Goal: Information Seeking & Learning: Check status

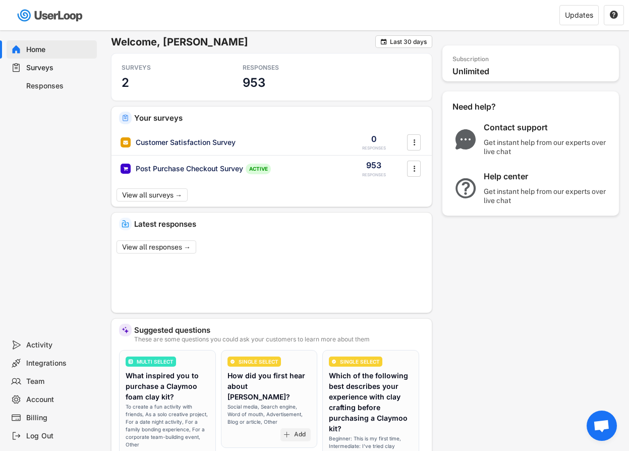
click at [69, 69] on div "Surveys" at bounding box center [59, 68] width 67 height 10
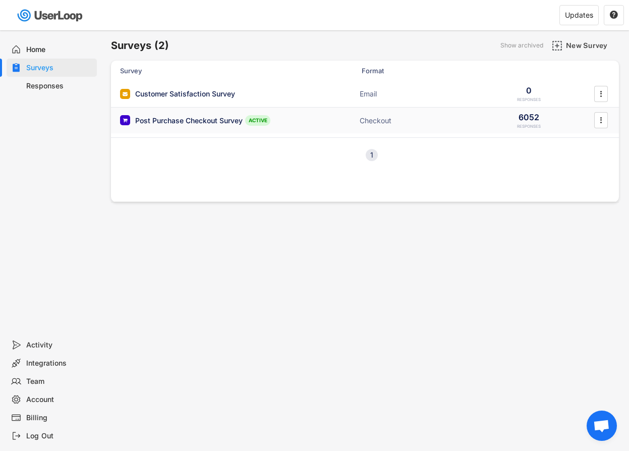
click at [213, 115] on div "Post Purchase Checkout Survey ACTIVE" at bounding box center [221, 120] width 202 height 11
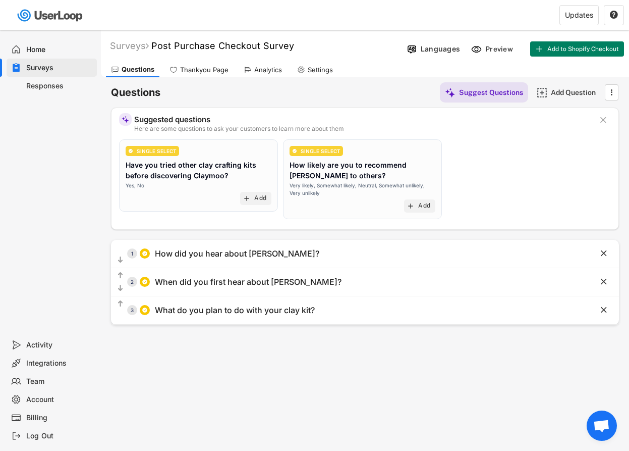
click at [274, 69] on div "Analytics" at bounding box center [268, 70] width 28 height 9
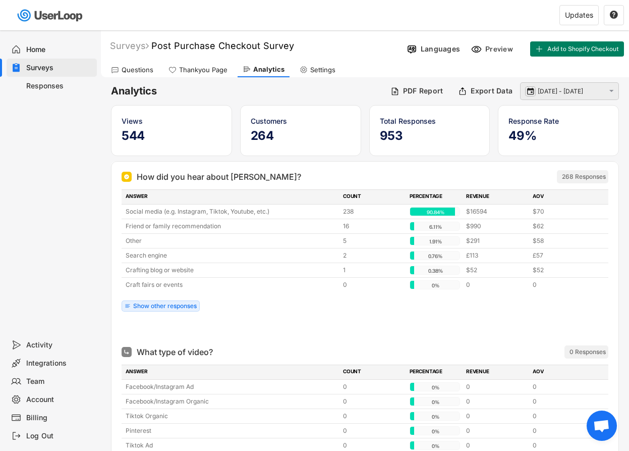
click at [532, 87] on text "" at bounding box center [530, 90] width 7 height 9
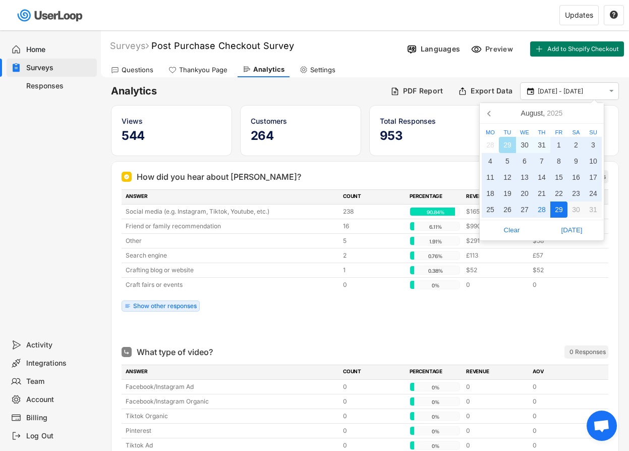
click at [558, 209] on div "29" at bounding box center [559, 209] width 17 height 16
click at [559, 201] on div "29" at bounding box center [559, 209] width 17 height 16
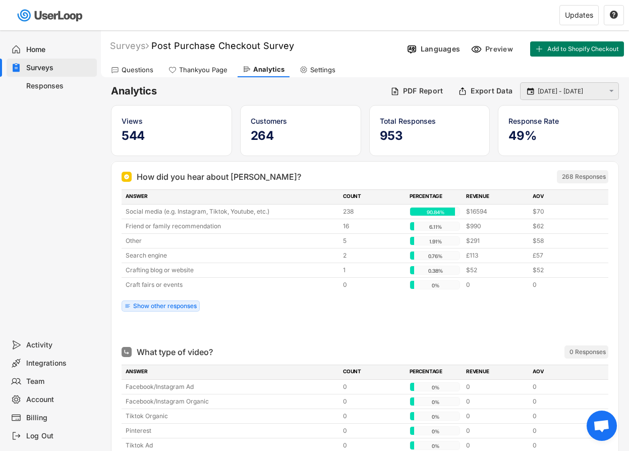
click at [564, 93] on input "[DATE] - [DATE]" at bounding box center [571, 91] width 67 height 10
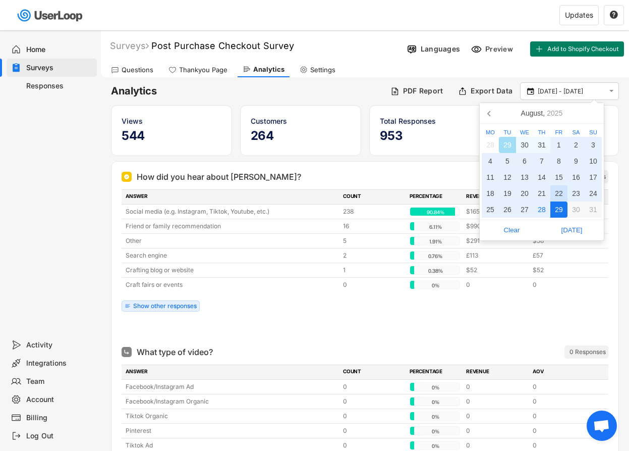
click at [563, 193] on div "22" at bounding box center [559, 193] width 17 height 16
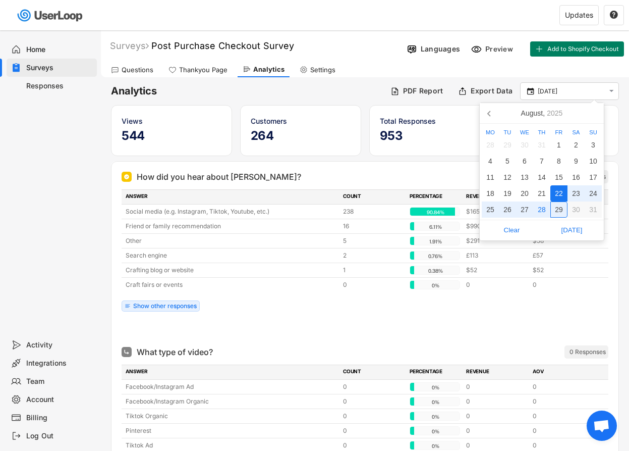
click at [563, 208] on div "29" at bounding box center [559, 209] width 17 height 16
type input "[DATE] - [DATE]"
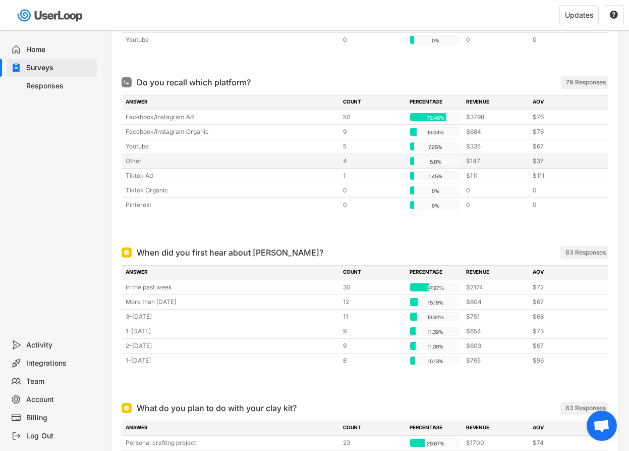
scroll to position [408, 0]
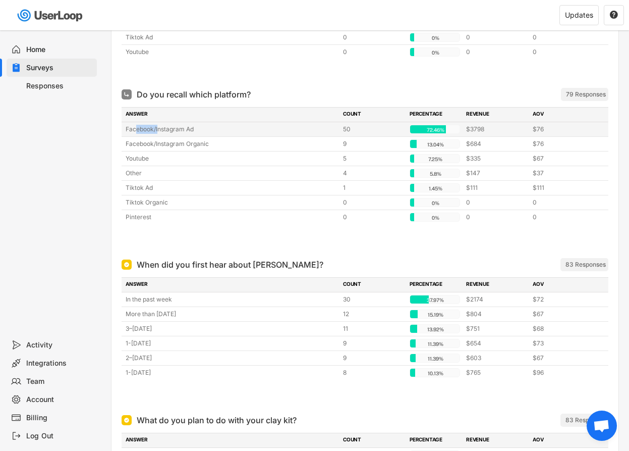
drag, startPoint x: 134, startPoint y: 131, endPoint x: 157, endPoint y: 131, distance: 22.7
click at [157, 131] on div "Facebook/Instagram Ad" at bounding box center [231, 129] width 211 height 9
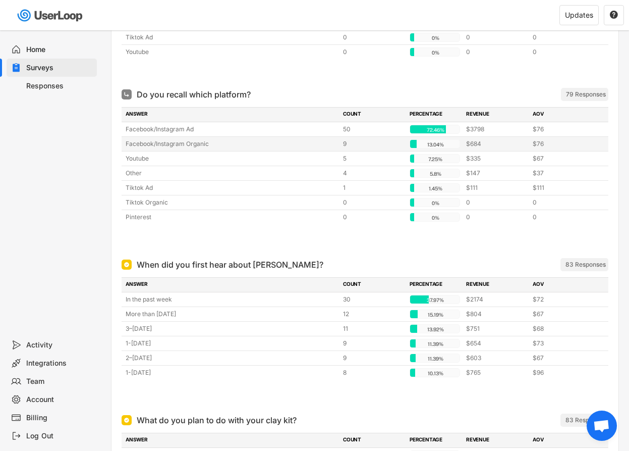
click at [153, 144] on div "Facebook/Instagram Organic" at bounding box center [231, 143] width 211 height 9
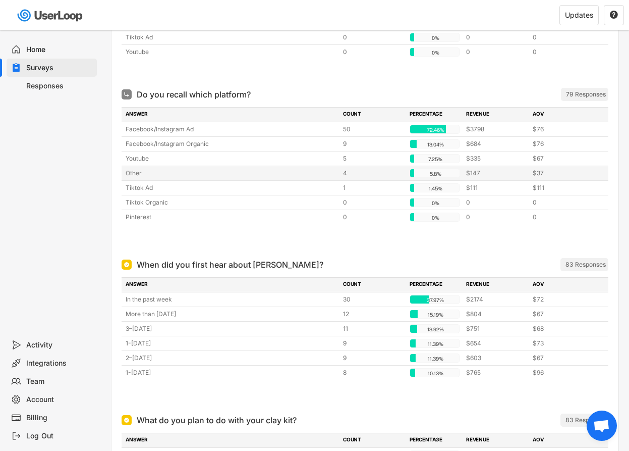
click at [141, 166] on div "Other 4 5.8% 5.8% $147 $37" at bounding box center [365, 173] width 487 height 14
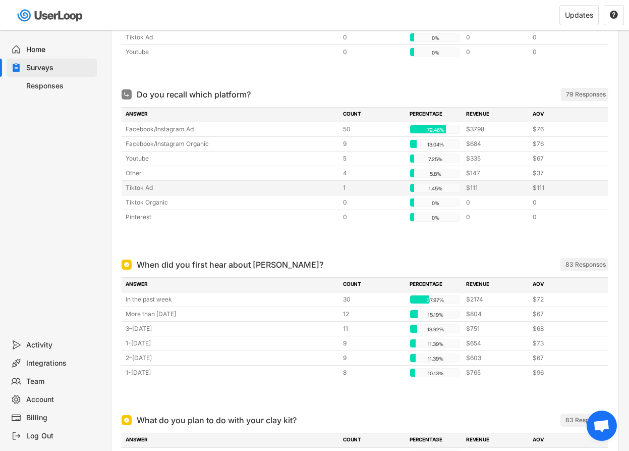
click at [141, 186] on div "Tiktok Ad" at bounding box center [231, 187] width 211 height 9
click at [143, 203] on div "Tiktok Organic" at bounding box center [231, 202] width 211 height 9
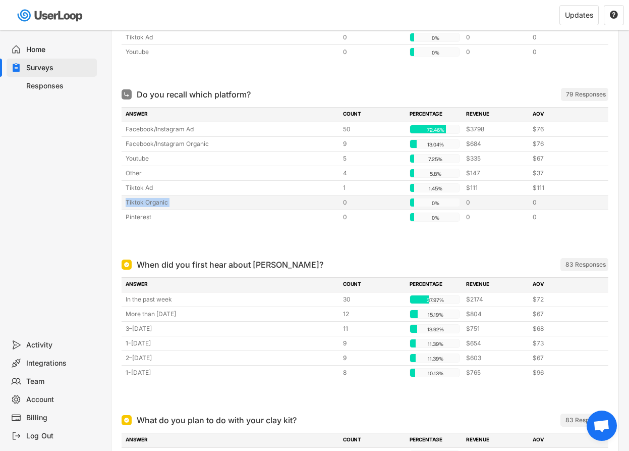
click at [143, 203] on div "Tiktok Organic" at bounding box center [231, 202] width 211 height 9
click at [143, 194] on div "Tiktok Ad 1 1.45% 1.45% $111 $111" at bounding box center [365, 188] width 487 height 14
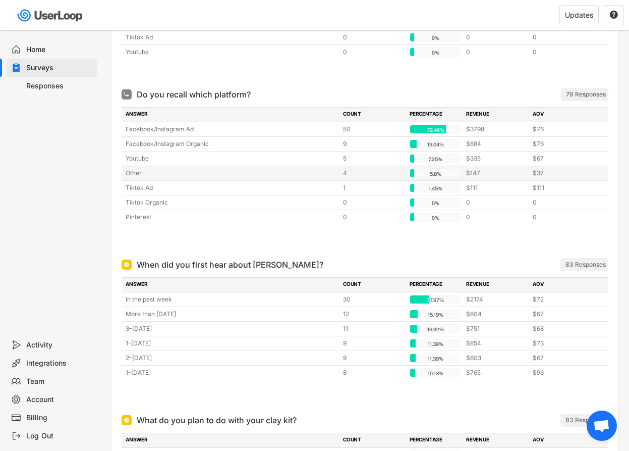
click at [145, 162] on div "Youtube" at bounding box center [231, 158] width 211 height 9
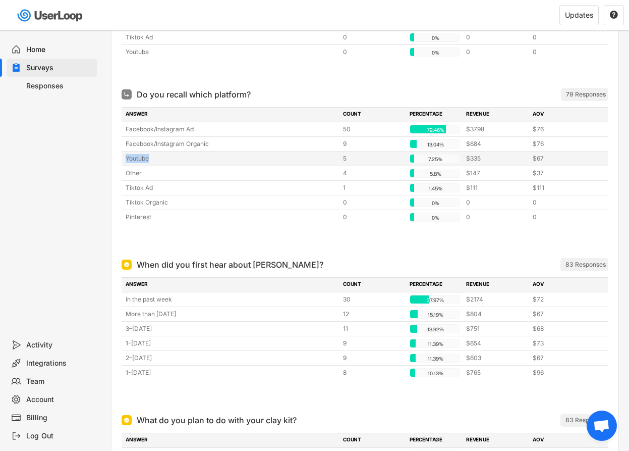
click at [145, 162] on div "Youtube" at bounding box center [231, 158] width 211 height 9
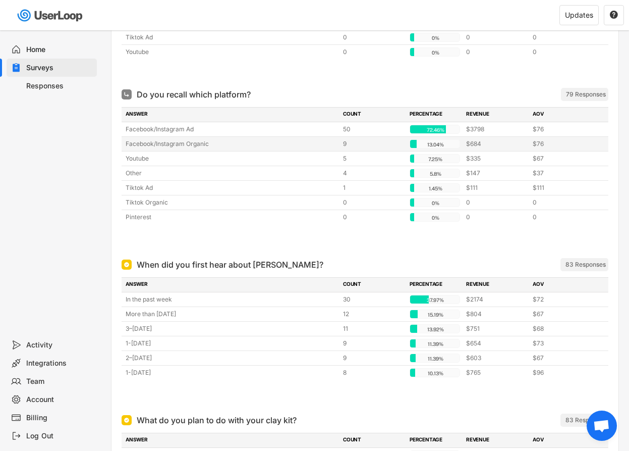
click at [145, 147] on div "Facebook/Instagram Organic" at bounding box center [231, 143] width 211 height 9
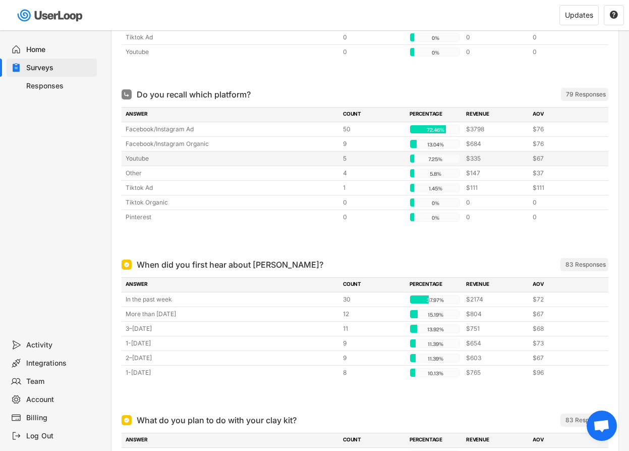
click at [142, 155] on div "Youtube" at bounding box center [231, 158] width 211 height 9
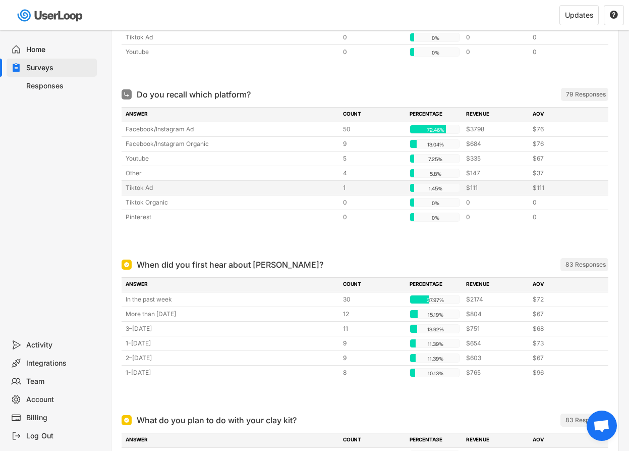
click at [141, 183] on div "Tiktok Ad" at bounding box center [231, 187] width 211 height 9
click at [141, 197] on div "Tiktok Organic 0 0% 0% 0 0" at bounding box center [365, 202] width 487 height 14
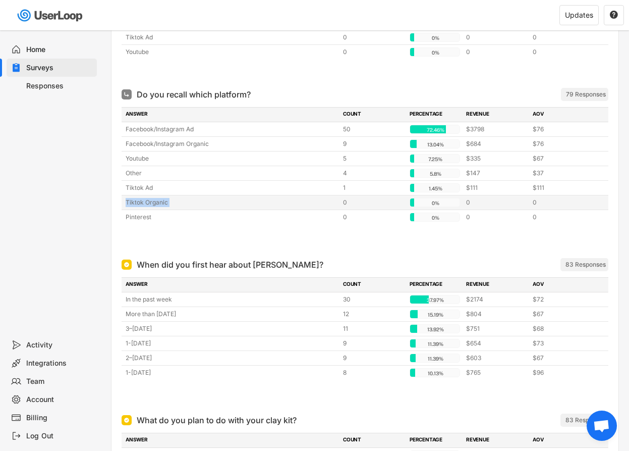
click at [141, 197] on div "Tiktok Organic 0 0% 0% 0 0" at bounding box center [365, 202] width 487 height 14
click at [141, 181] on div "Tiktok Ad 1 1.45% 1.45% $111 $111" at bounding box center [365, 188] width 487 height 14
click at [141, 166] on div "Other 4 5.8% 5.8% $147 $37" at bounding box center [365, 173] width 487 height 15
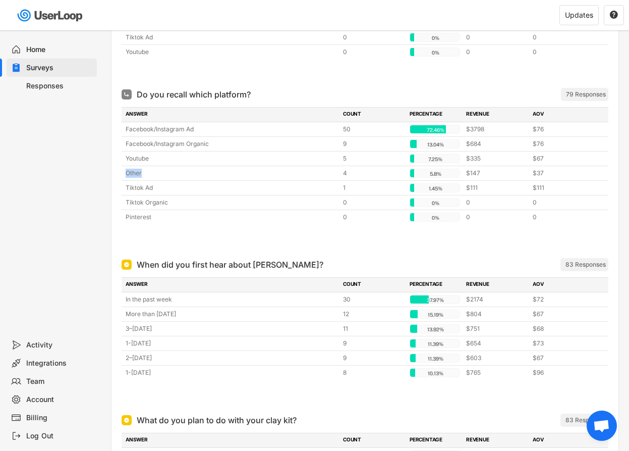
click at [141, 166] on div "Other 4 5.8% 5.8% $147 $37" at bounding box center [365, 173] width 487 height 15
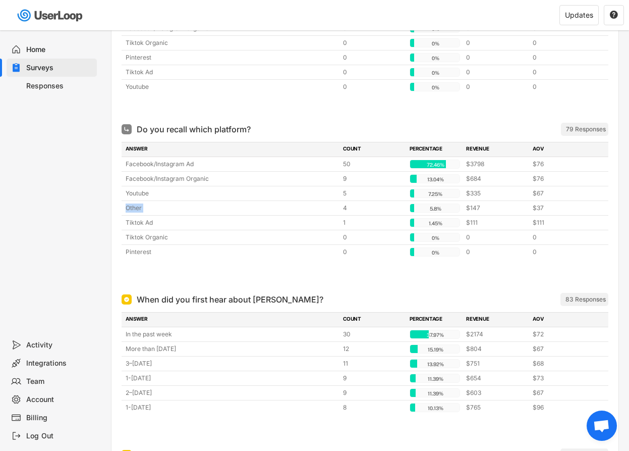
scroll to position [365, 0]
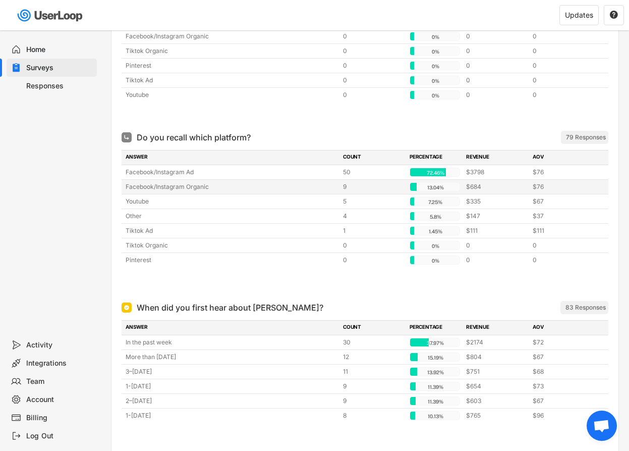
click at [139, 185] on div "Facebook/Instagram Organic" at bounding box center [231, 186] width 211 height 9
click at [140, 178] on div "Facebook/Instagram Ad 50 72.46% 72.46% $3798 $76" at bounding box center [365, 172] width 487 height 14
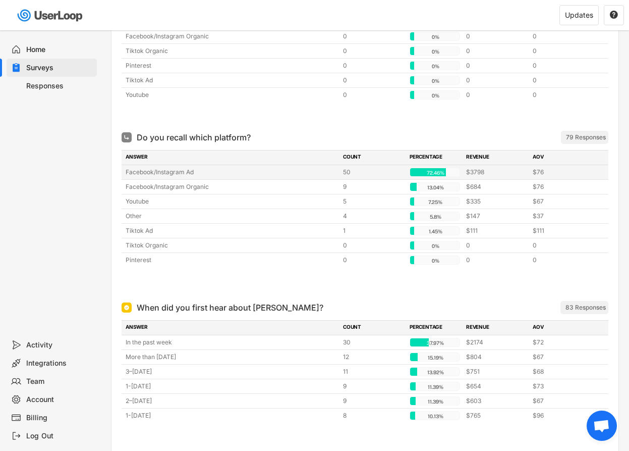
click at [140, 178] on div "Facebook/Instagram Ad 50 72.46% 72.46% $3798 $76" at bounding box center [365, 172] width 487 height 14
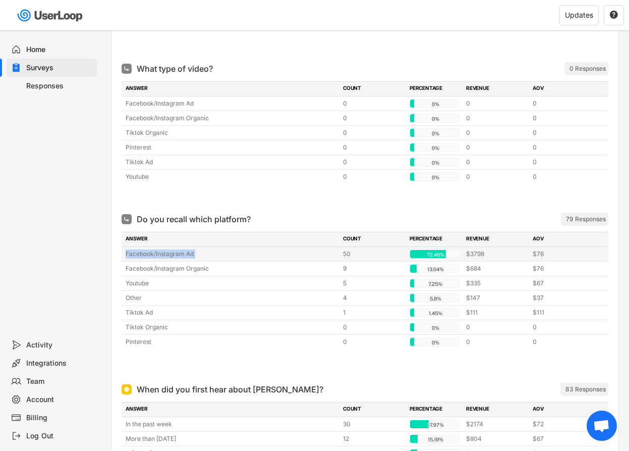
scroll to position [231, 0]
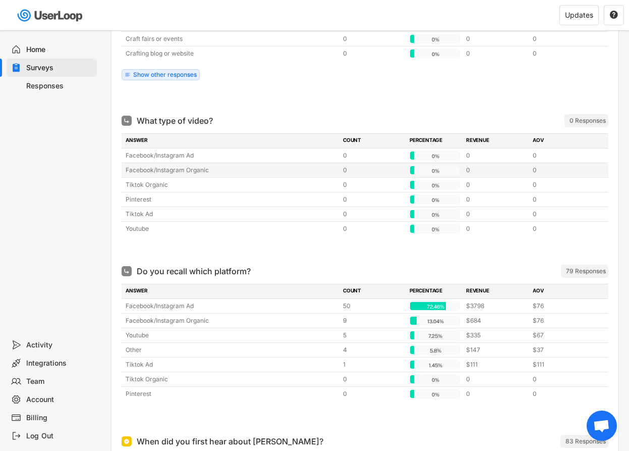
click at [145, 168] on div "Facebook/Instagram Organic" at bounding box center [231, 170] width 211 height 9
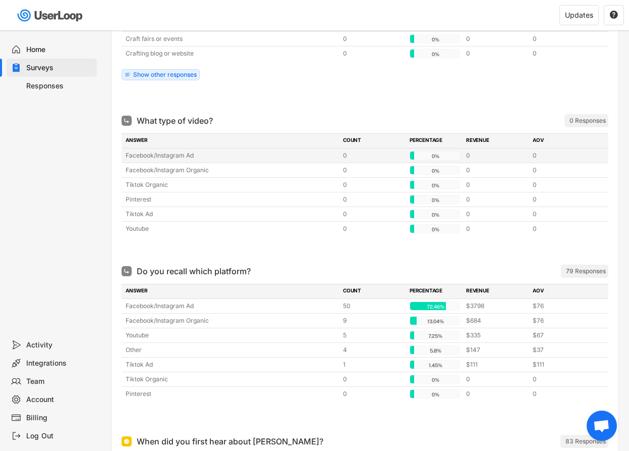
click at [149, 156] on div "Facebook/Instagram Ad" at bounding box center [231, 155] width 211 height 9
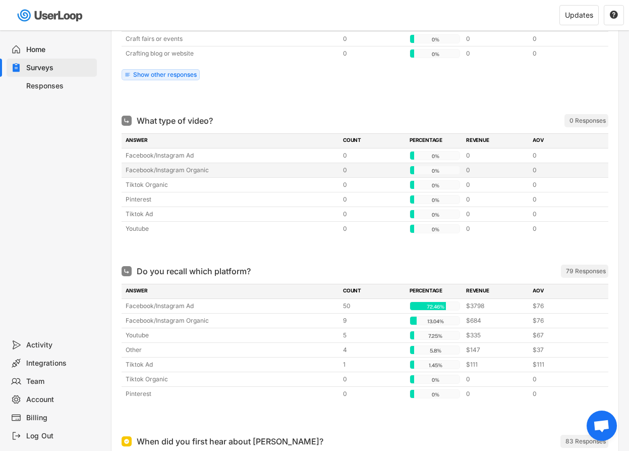
click at [143, 178] on div "Tiktok Organic 0 0% 0% 0 0" at bounding box center [365, 185] width 487 height 14
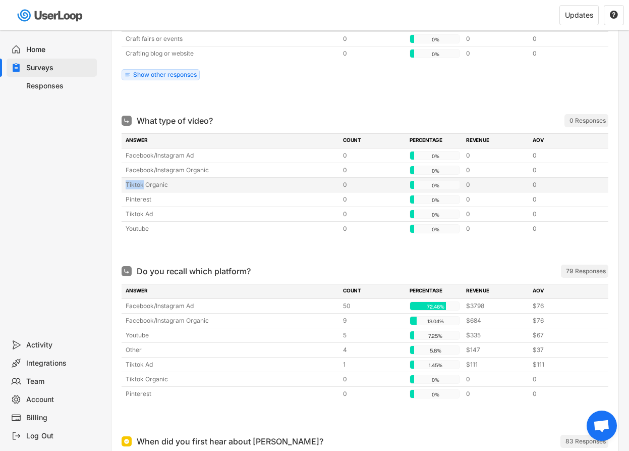
click at [143, 178] on div "Tiktok Organic 0 0% 0% 0 0" at bounding box center [365, 185] width 487 height 14
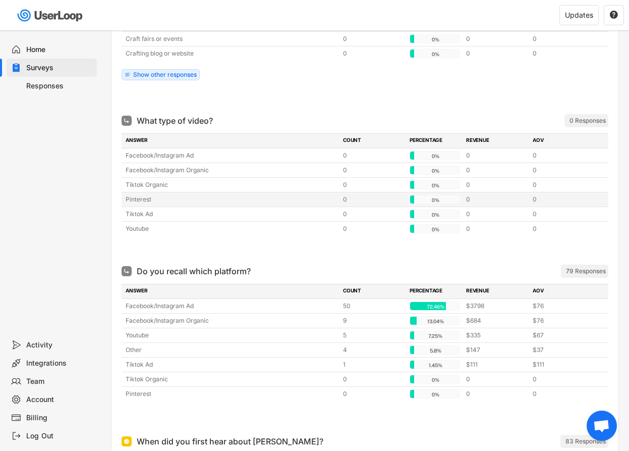
click at [142, 192] on div "Pinterest 0 0% 0% 0 0" at bounding box center [365, 199] width 487 height 14
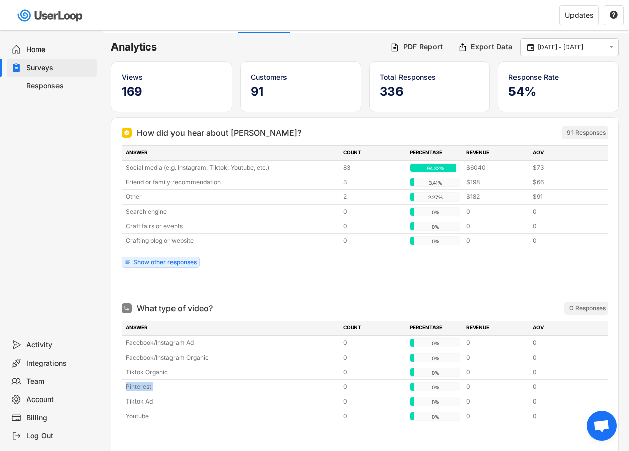
scroll to position [0, 0]
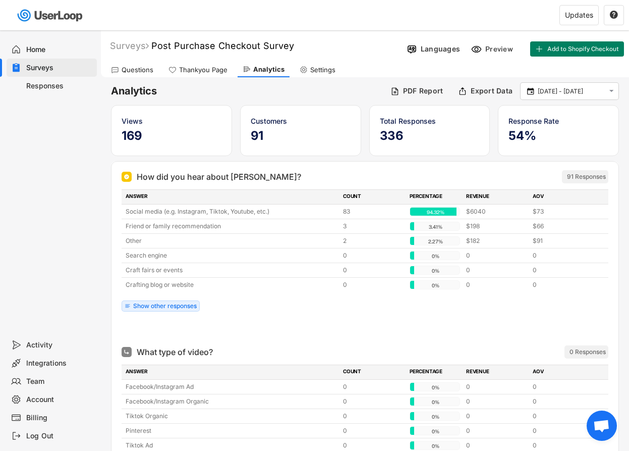
click at [58, 86] on div "Responses" at bounding box center [59, 86] width 67 height 10
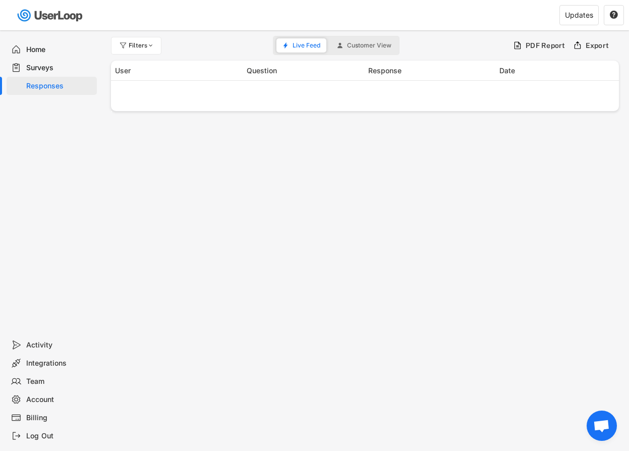
click at [44, 37] on div "Home Surveys Responses" at bounding box center [50, 182] width 101 height 305
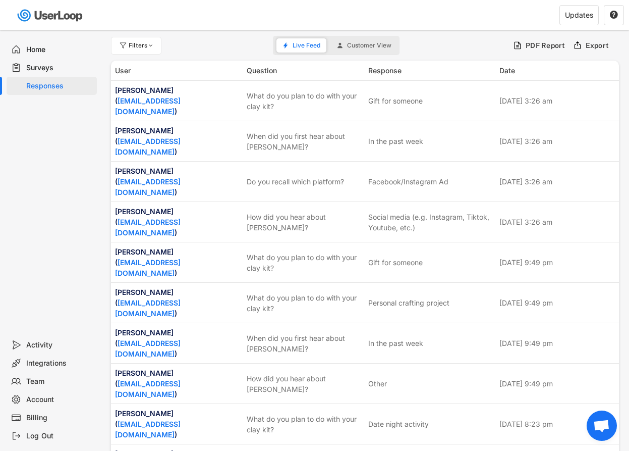
click at [44, 47] on div "Home" at bounding box center [59, 50] width 67 height 10
